Goal: Find specific page/section: Find specific page/section

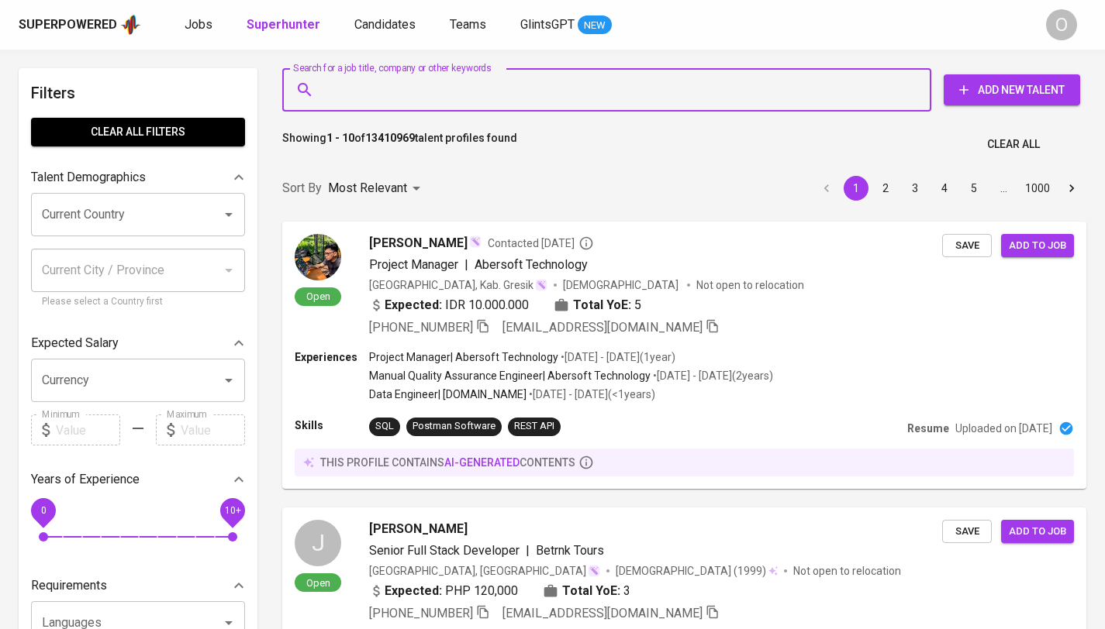
click at [419, 94] on input "Search for a job title, company or other keywords" at bounding box center [610, 89] width 581 height 29
type input "[EMAIL_ADDRESS][DOMAIN_NAME]"
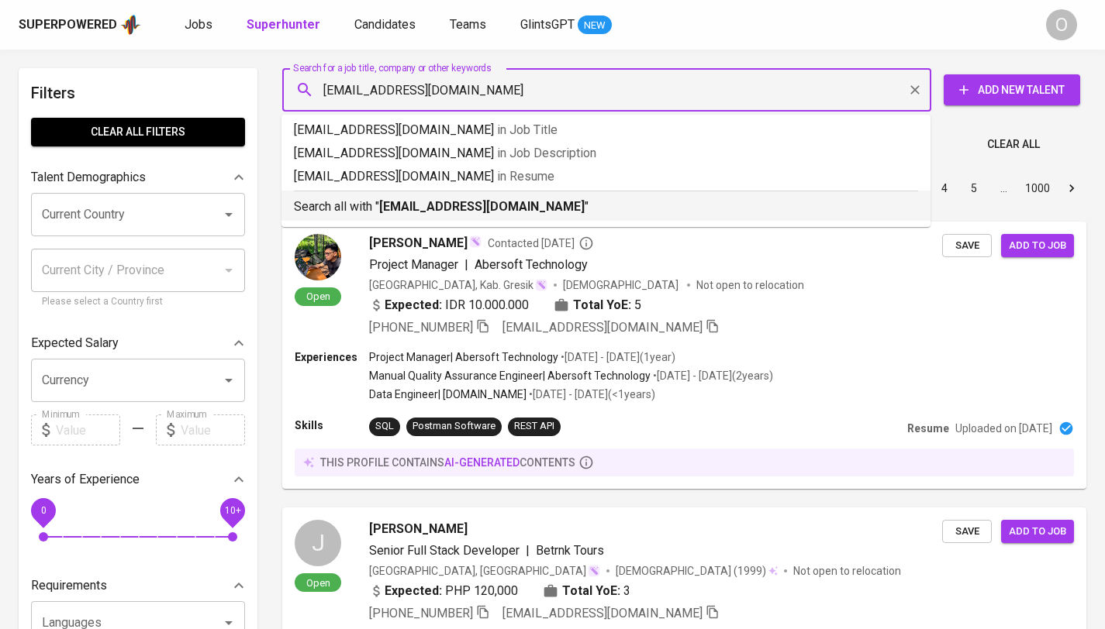
click at [407, 214] on b "[EMAIL_ADDRESS][DOMAIN_NAME]" at bounding box center [481, 206] width 205 height 15
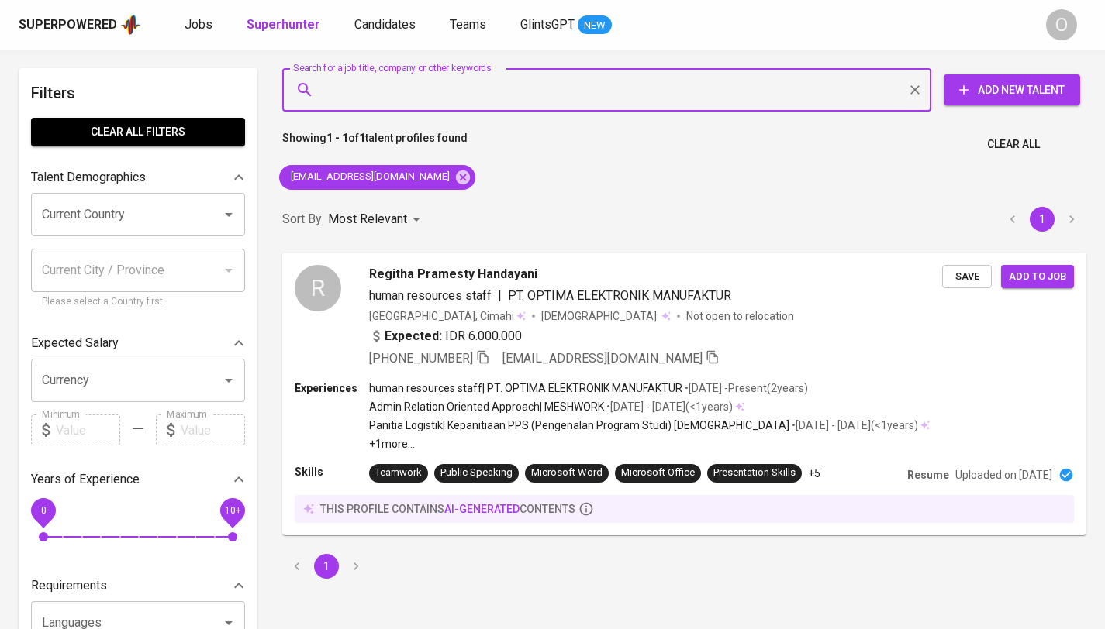
paste input "[EMAIL_ADDRESS][DOMAIN_NAME]"
type input "[EMAIL_ADDRESS][DOMAIN_NAME]"
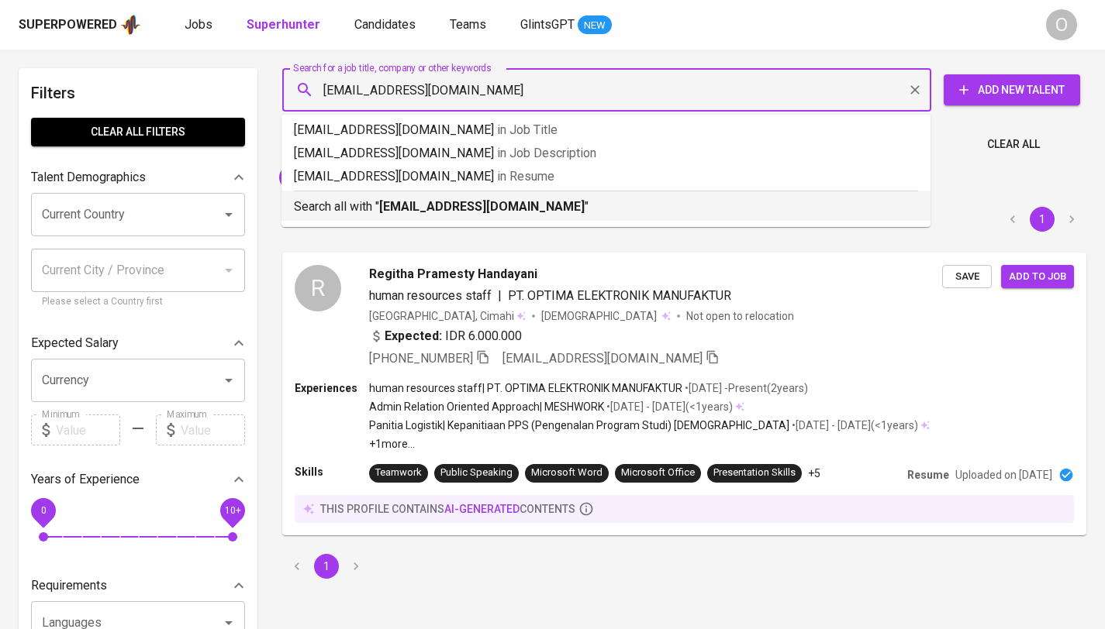
click at [409, 205] on b "[EMAIL_ADDRESS][DOMAIN_NAME]" at bounding box center [481, 206] width 205 height 15
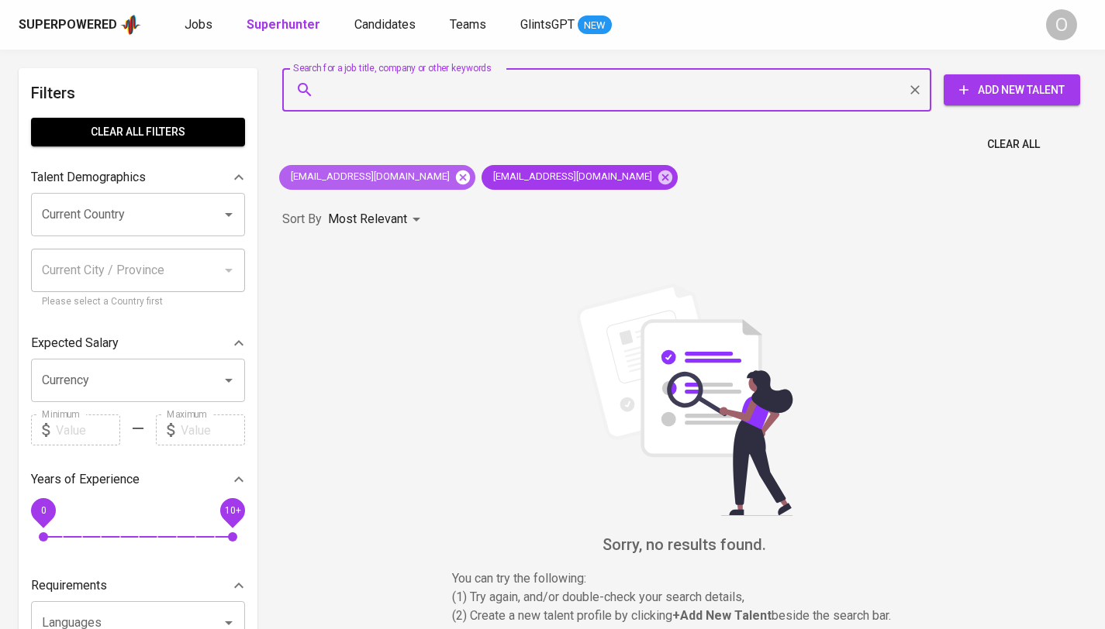
click at [454, 178] on icon at bounding box center [462, 177] width 17 height 17
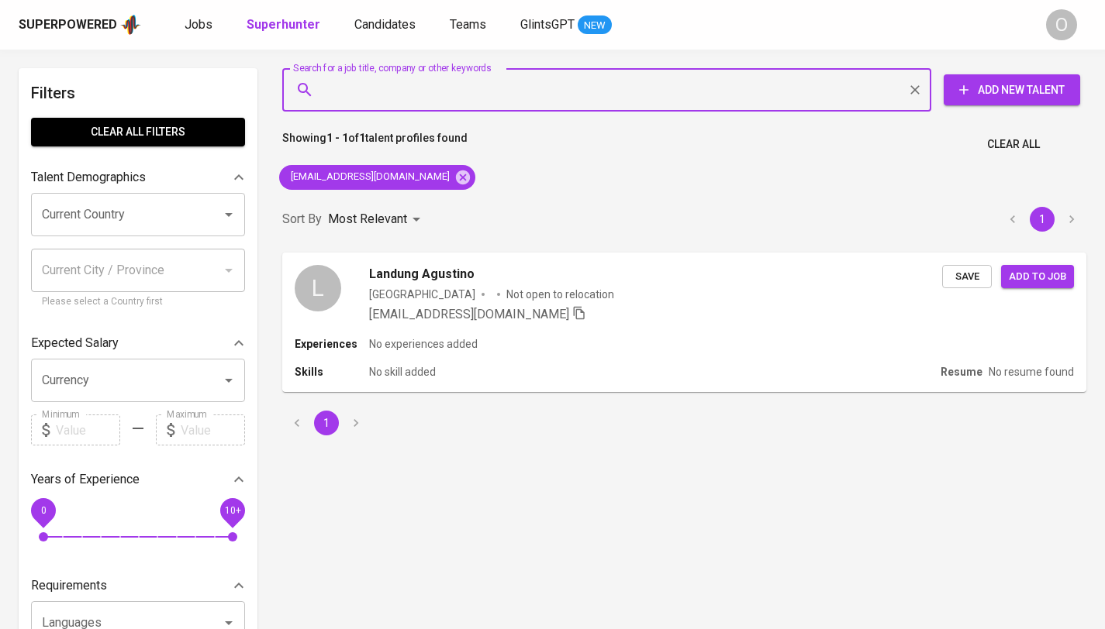
click at [414, 91] on input "Search for a job title, company or other keywords" at bounding box center [610, 89] width 581 height 29
paste input "[EMAIL_ADDRESS][DOMAIN_NAME]"
type input "[EMAIL_ADDRESS][DOMAIN_NAME]"
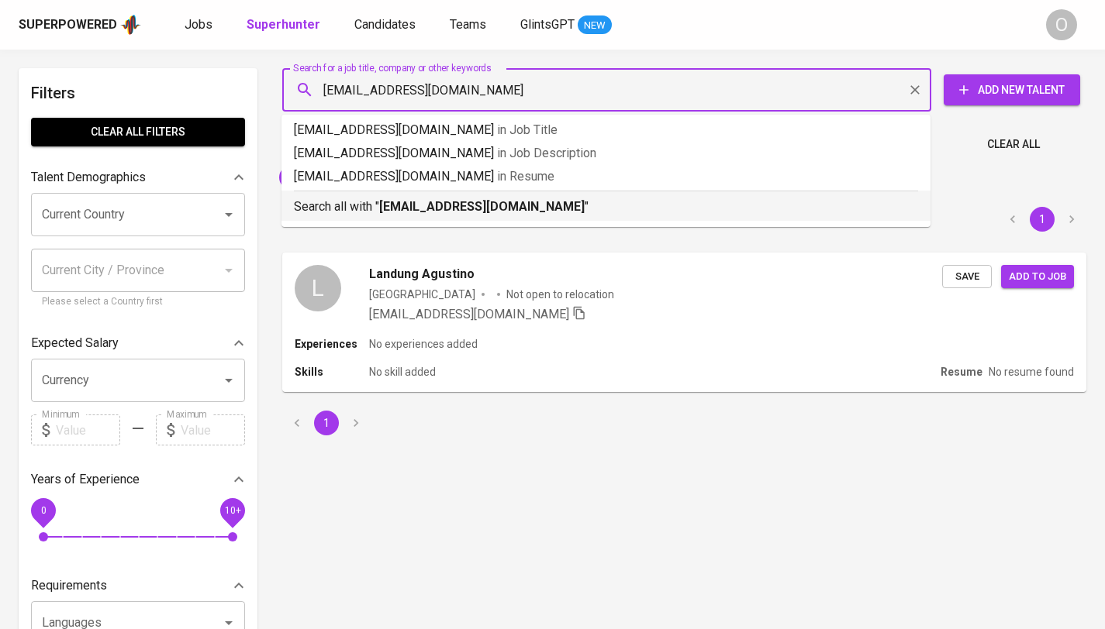
click at [389, 211] on b "[EMAIL_ADDRESS][DOMAIN_NAME]" at bounding box center [481, 206] width 205 height 15
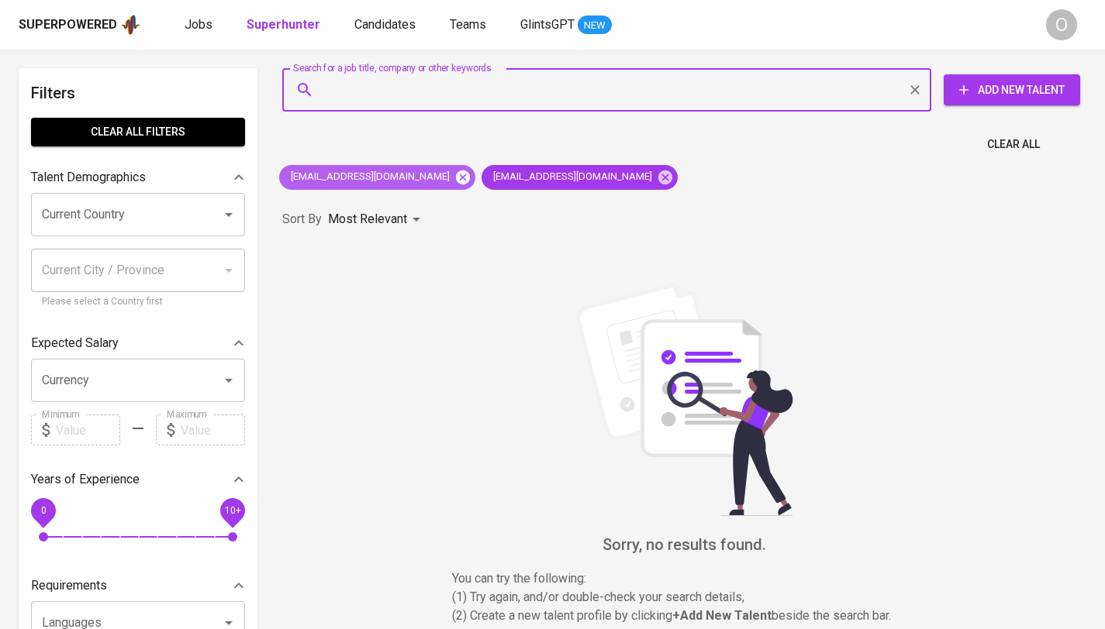
click at [456, 183] on icon at bounding box center [463, 177] width 14 height 14
